Goal: Navigation & Orientation: Find specific page/section

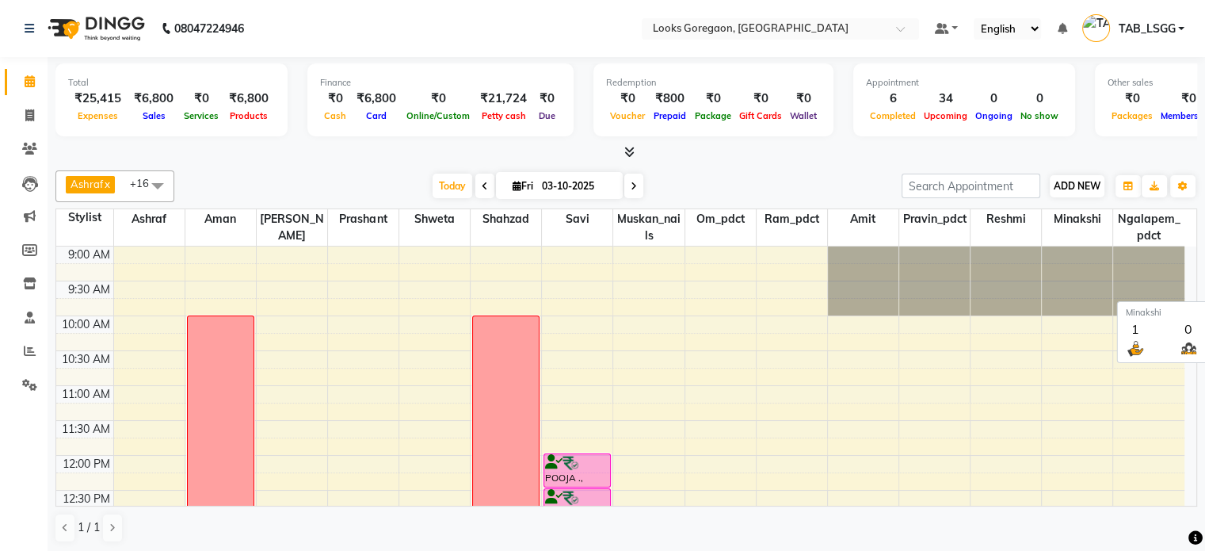
scroll to position [309, 0]
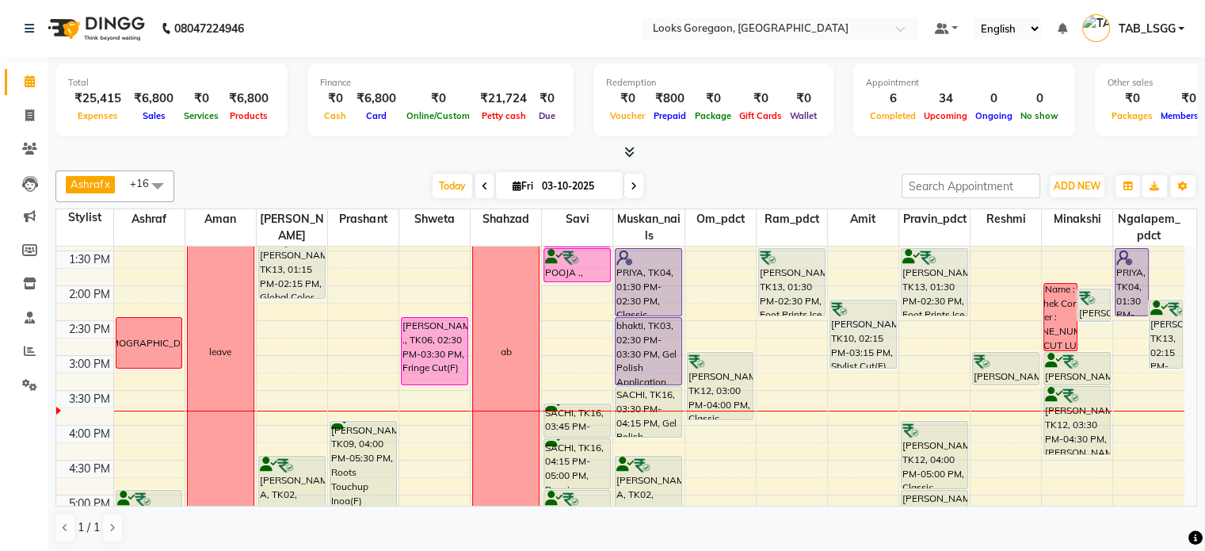
drag, startPoint x: 580, startPoint y: 145, endPoint x: 562, endPoint y: 167, distance: 28.7
click at [562, 167] on div "Total ₹25,415 Expenses ₹6,800 Sales ₹0 Services ₹6,800 Products Finance ₹0 Cash…" at bounding box center [626, 305] width 1157 height 496
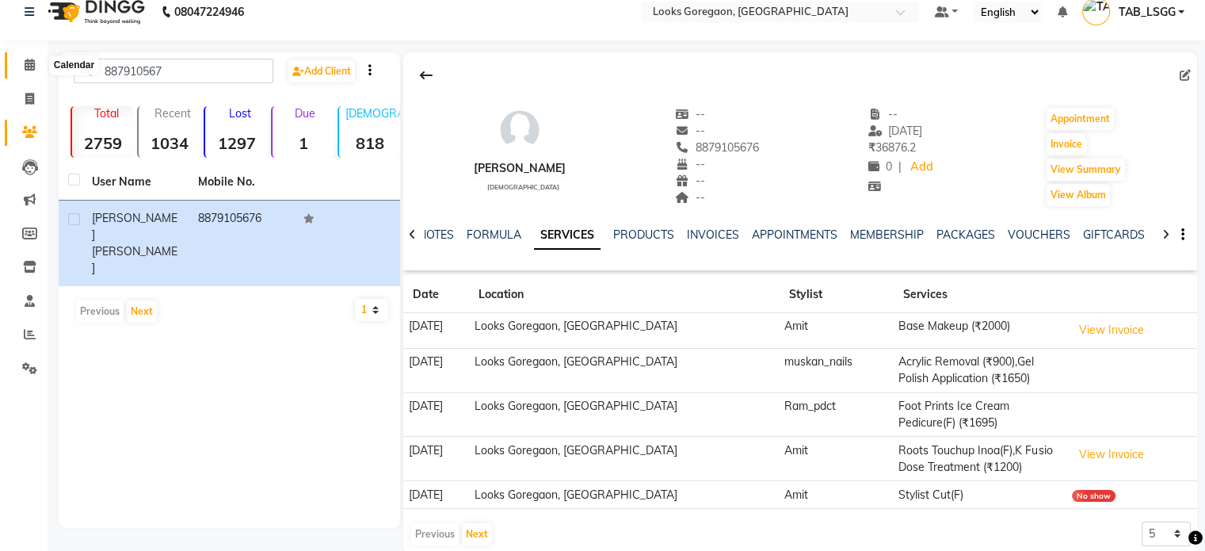
click at [31, 69] on icon at bounding box center [30, 65] width 10 height 12
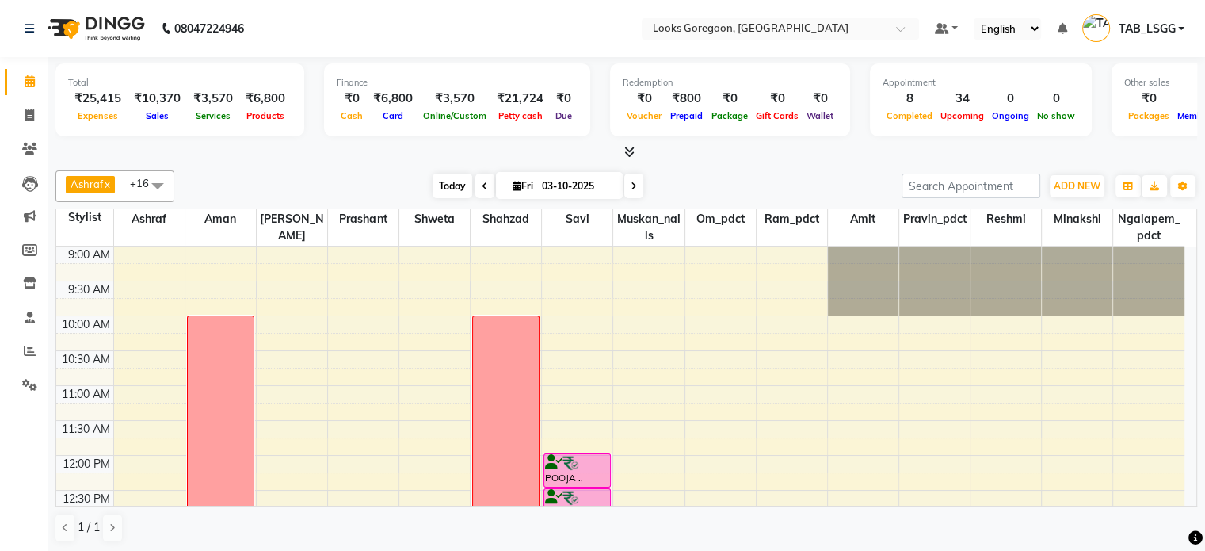
click at [441, 189] on span "Today" at bounding box center [453, 185] width 40 height 25
